Goal: Navigation & Orientation: Find specific page/section

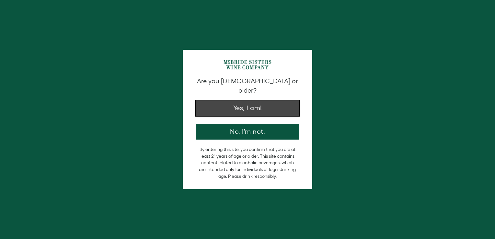
click at [239, 102] on button "Yes, I am!" at bounding box center [248, 108] width 104 height 16
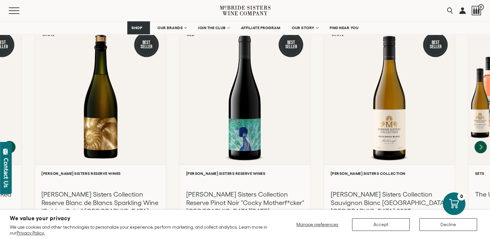
scroll to position [681, 0]
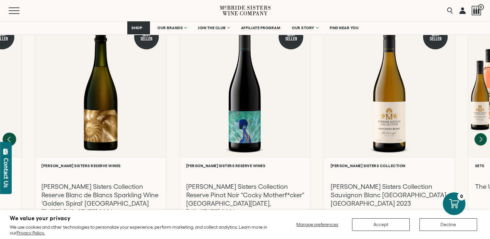
click at [10, 137] on icon "Previous" at bounding box center [9, 139] width 3 height 5
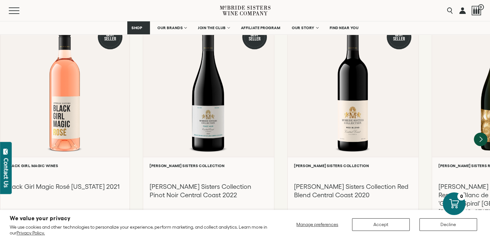
click at [483, 133] on icon "Next" at bounding box center [481, 140] width 14 height 14
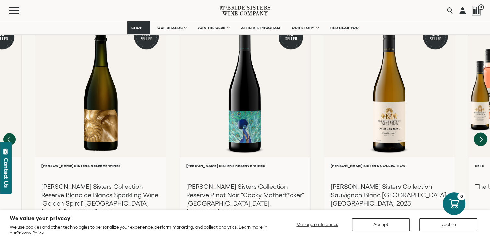
click at [481, 137] on icon "Next" at bounding box center [481, 139] width 3 height 5
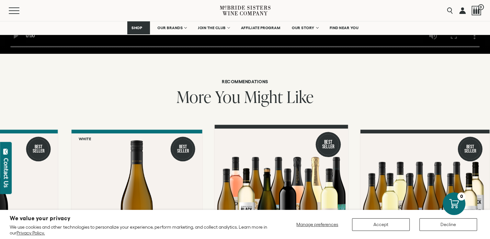
scroll to position [570, 0]
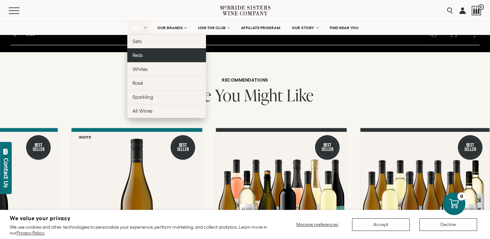
click at [139, 54] on span "Reds" at bounding box center [138, 56] width 10 height 6
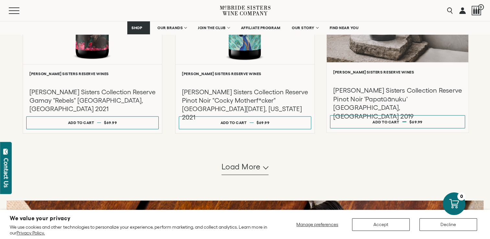
scroll to position [648, 0]
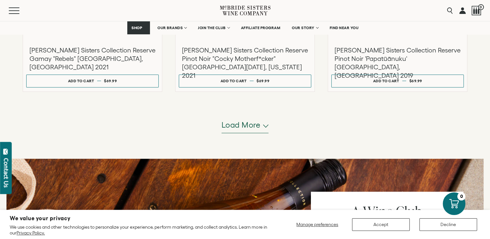
click at [241, 126] on span "Load more" at bounding box center [241, 125] width 39 height 11
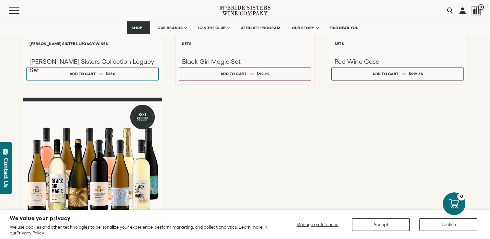
scroll to position [1102, 0]
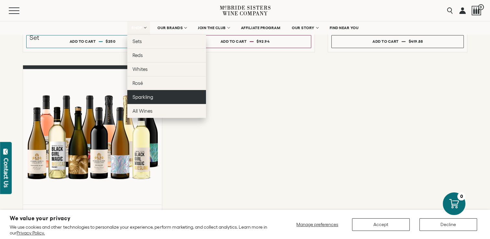
click at [149, 95] on span "Sparkling" at bounding box center [143, 97] width 21 height 6
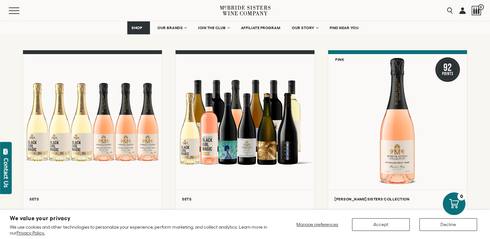
scroll to position [65, 0]
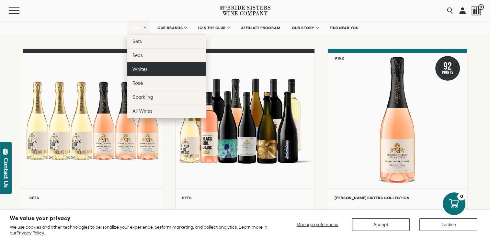
click at [139, 69] on span "Whites" at bounding box center [140, 69] width 15 height 6
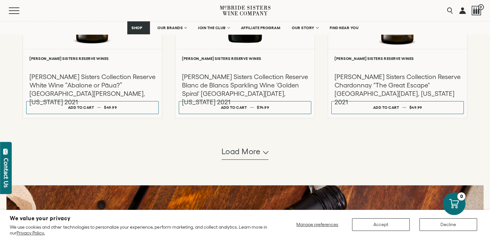
scroll to position [681, 0]
